Goal: Information Seeking & Learning: Learn about a topic

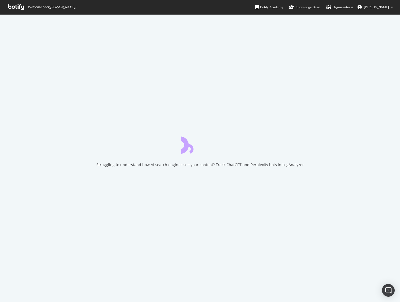
click at [20, 7] on icon at bounding box center [16, 7] width 16 height 6
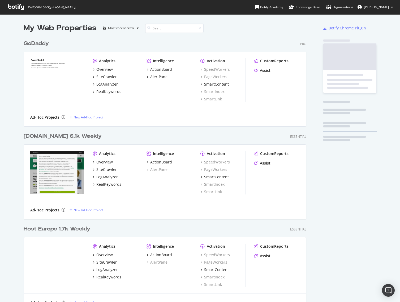
scroll to position [379, 287]
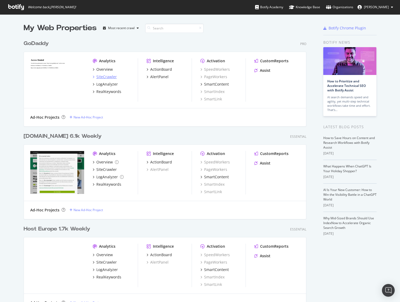
click at [110, 78] on div "SiteCrawler" at bounding box center [106, 76] width 20 height 5
